Goal: Find specific page/section: Find specific page/section

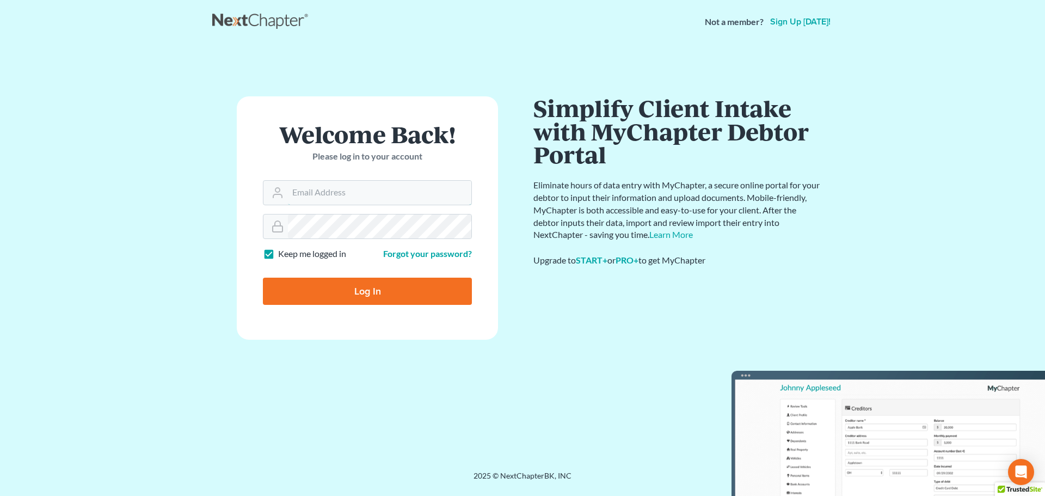
type input "[PERSON_NAME][EMAIL_ADDRESS][DOMAIN_NAME]"
click at [371, 283] on input "Log In" at bounding box center [367, 291] width 209 height 27
type input "Thinking..."
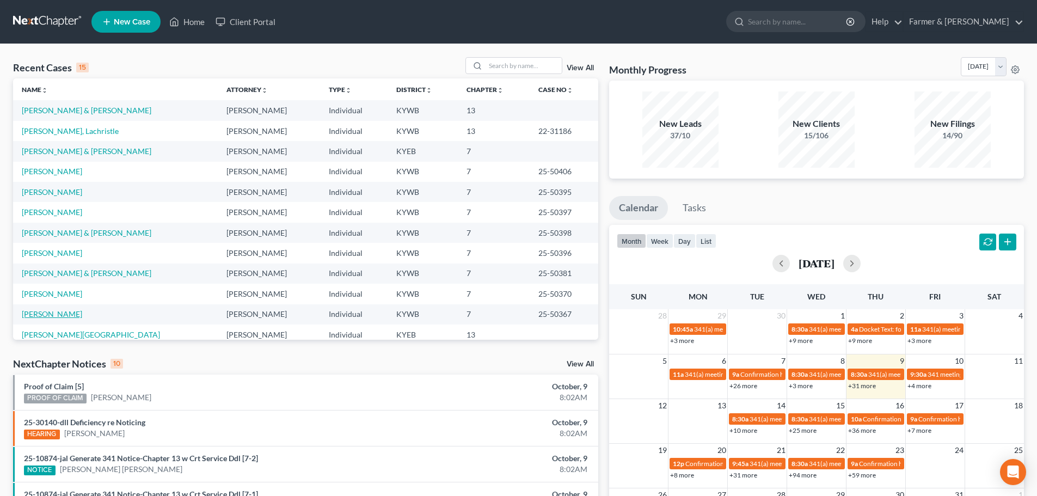
click at [55, 314] on link "Boyd, Donnalee" at bounding box center [52, 313] width 60 height 9
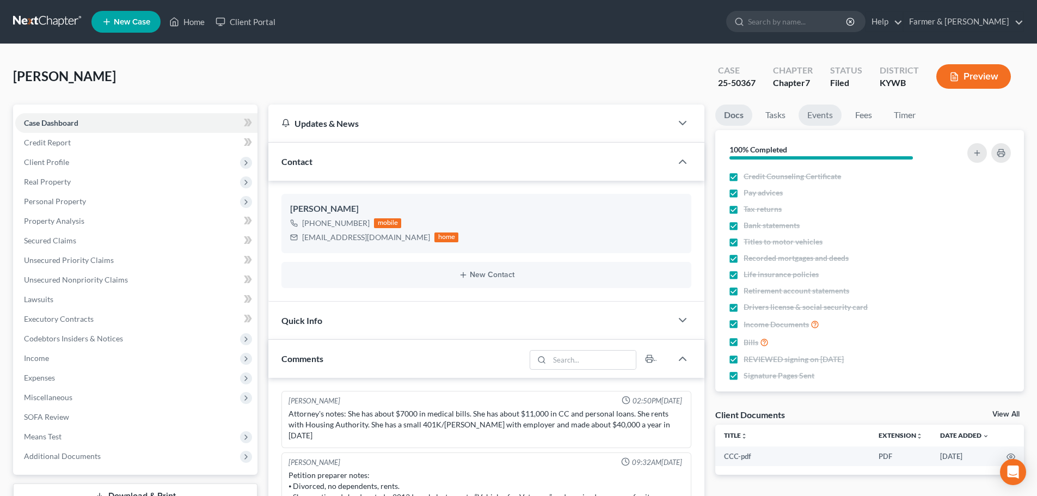
click at [821, 115] on link "Events" at bounding box center [819, 115] width 43 height 21
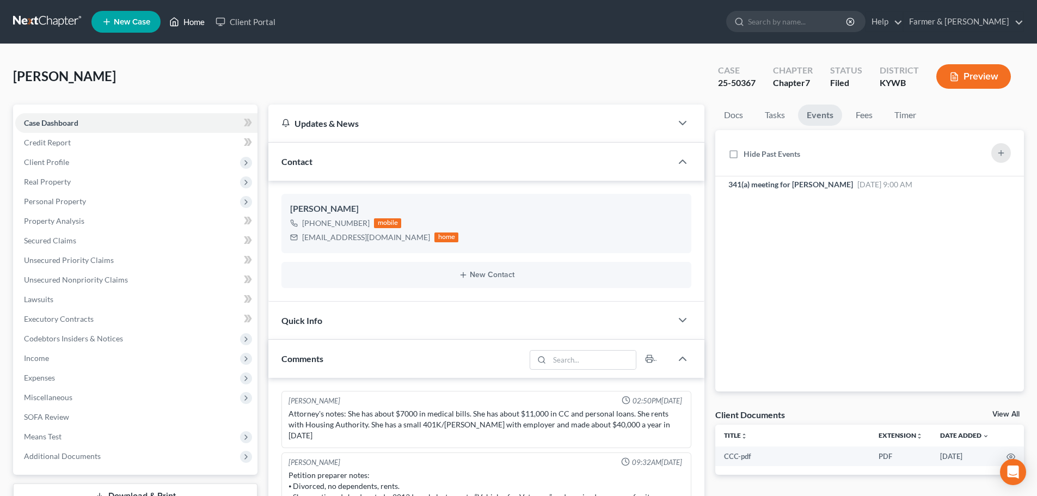
click at [191, 21] on link "Home" at bounding box center [187, 22] width 46 height 20
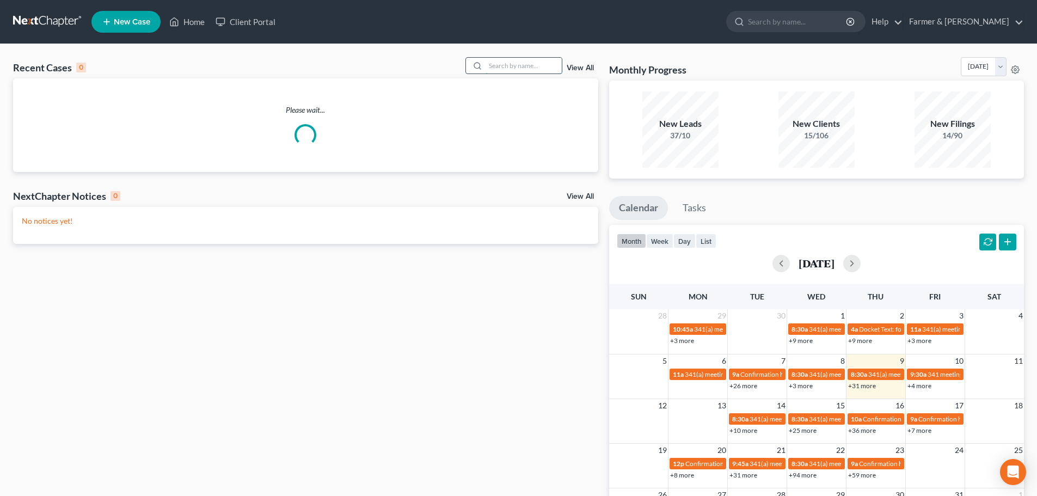
click at [507, 60] on input "search" at bounding box center [524, 66] width 76 height 16
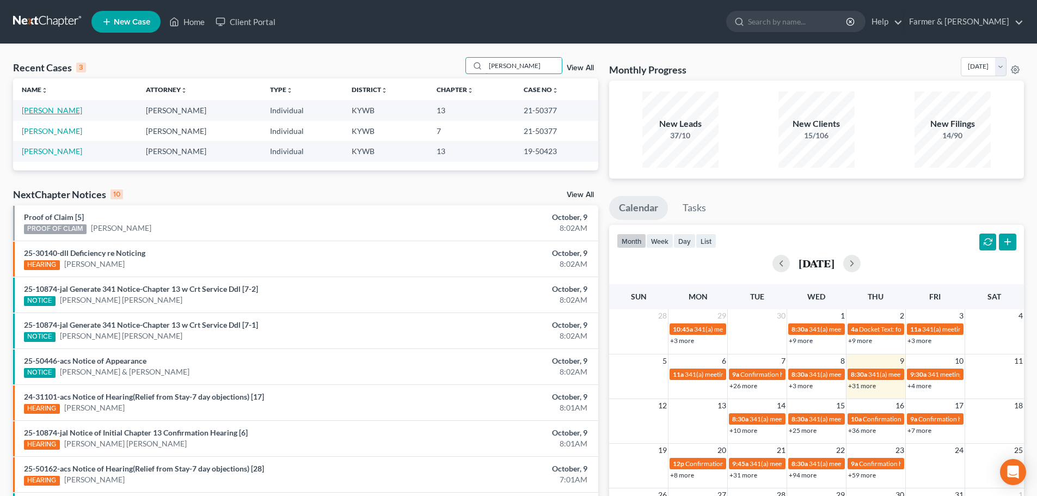
type input "BRANDON COOK"
click at [54, 112] on link "Cooke, Brandon" at bounding box center [52, 110] width 60 height 9
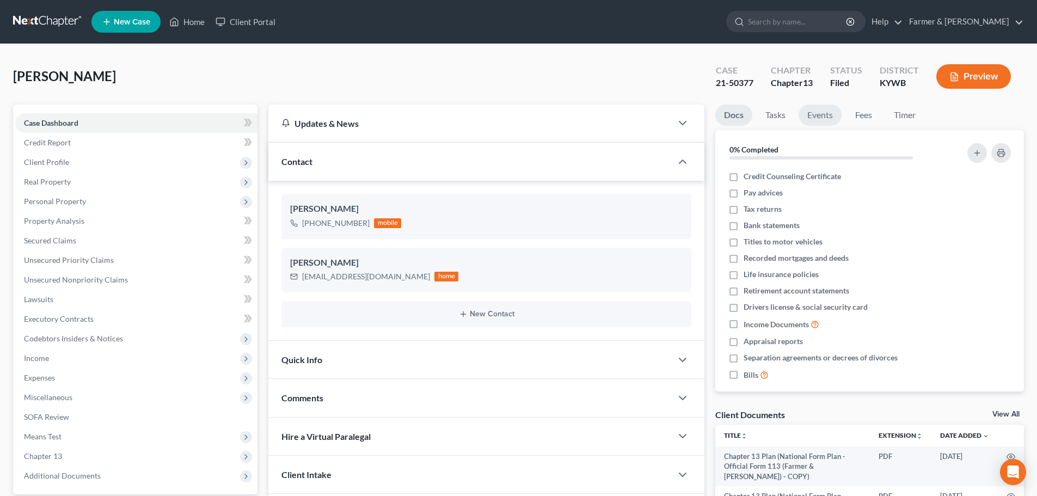
click at [826, 112] on link "Events" at bounding box center [819, 115] width 43 height 21
